Goal: Transaction & Acquisition: Purchase product/service

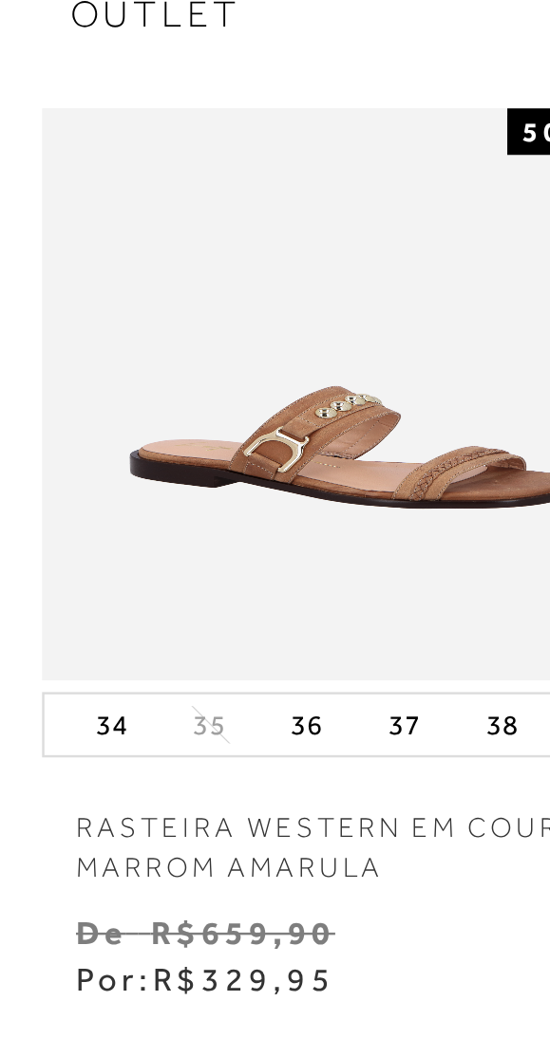
scroll to position [153, 0]
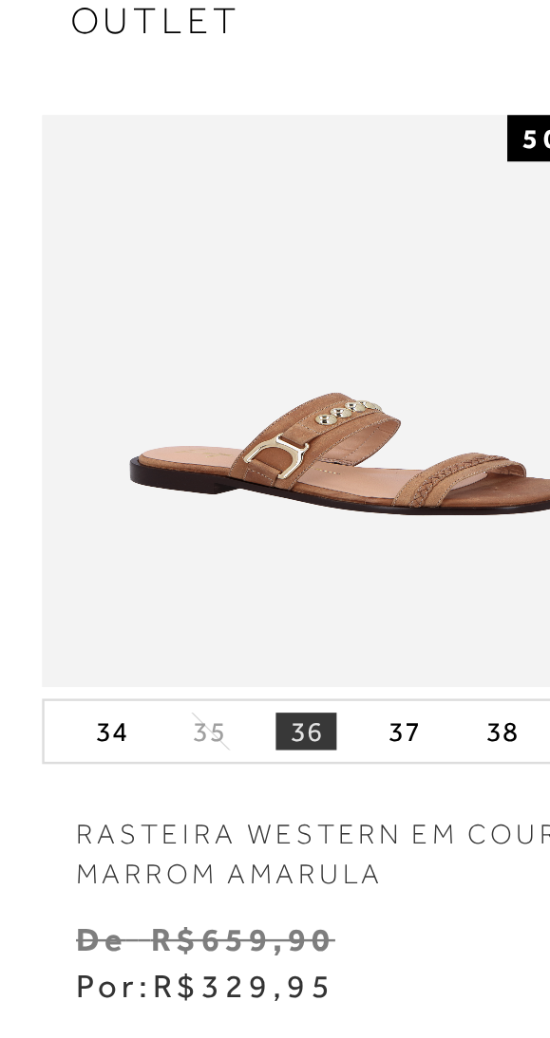
click at [121, 380] on button "36" at bounding box center [124, 386] width 25 height 15
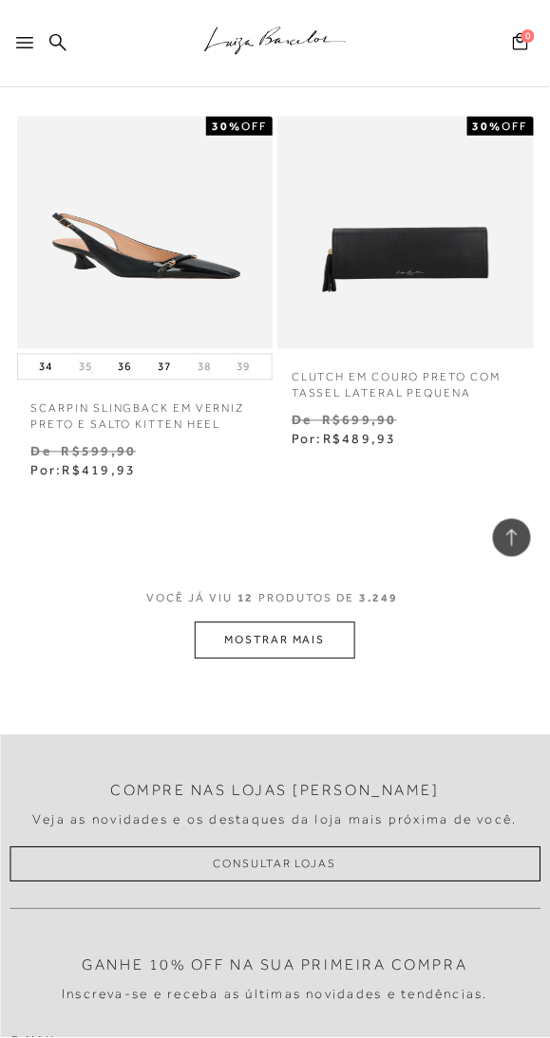
scroll to position [2167, 0]
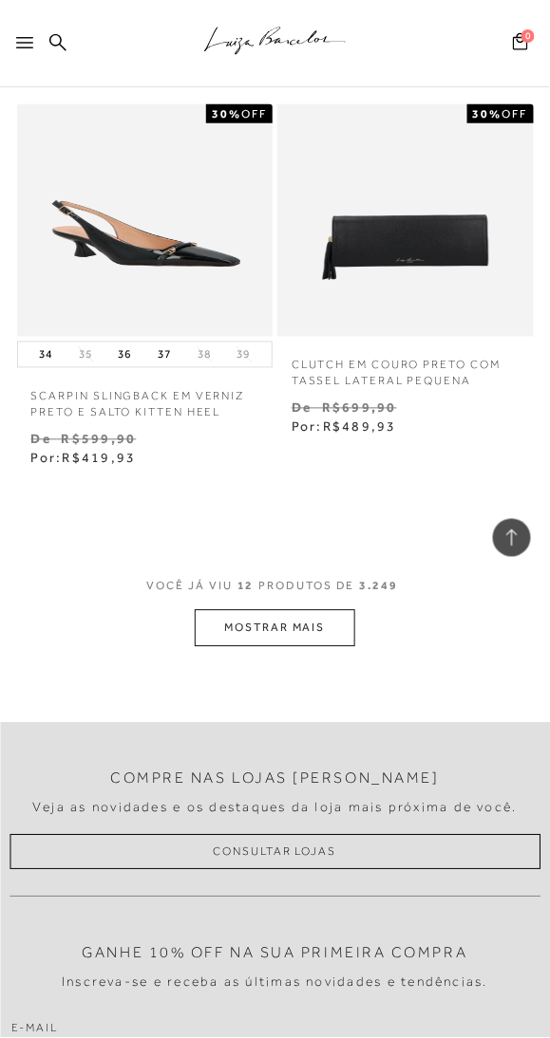
click at [332, 639] on button "MOSTRAR MAIS" at bounding box center [274, 628] width 159 height 37
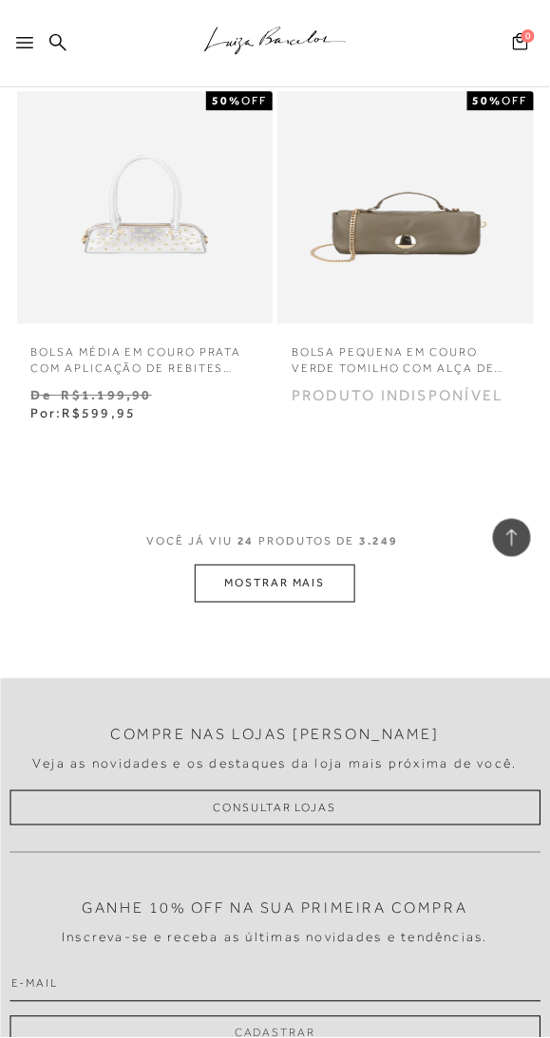
scroll to position [4564, 0]
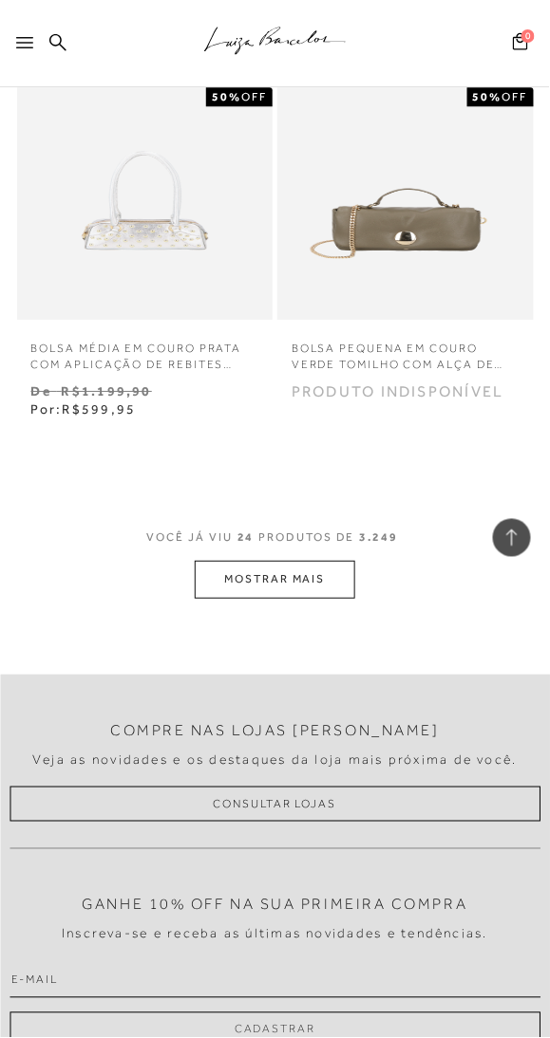
click at [333, 577] on button "MOSTRAR MAIS" at bounding box center [274, 579] width 159 height 37
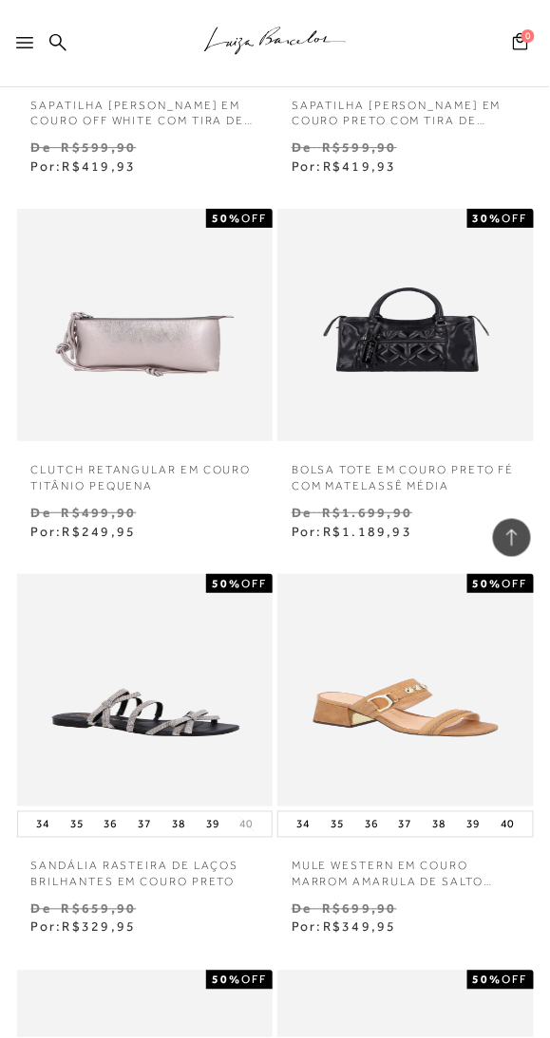
scroll to position [5890, 0]
